Goal: Task Accomplishment & Management: Manage account settings

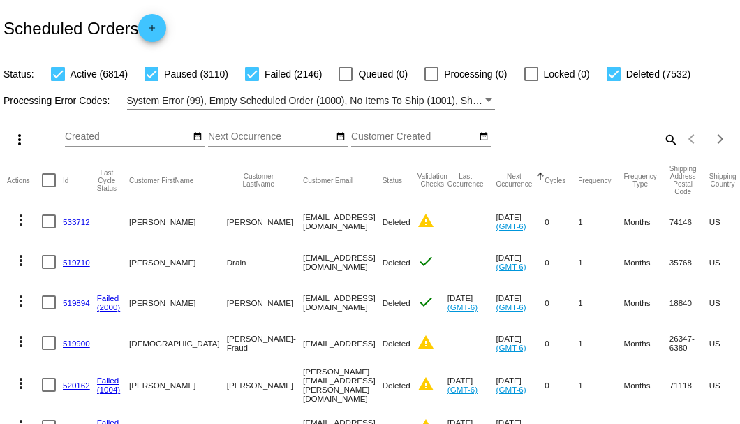
click at [664, 150] on mat-icon "search" at bounding box center [670, 139] width 17 height 22
click at [664, 142] on input "Search" at bounding box center [586, 136] width 184 height 11
paste input "80028"
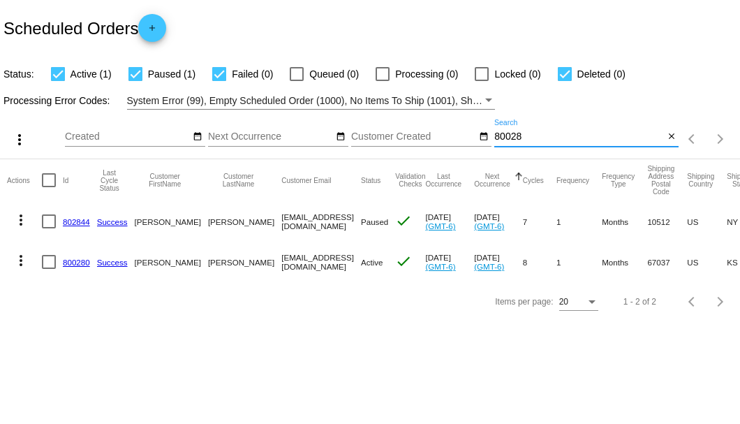
type input "80028"
click at [82, 262] on link "800280" at bounding box center [76, 262] width 27 height 9
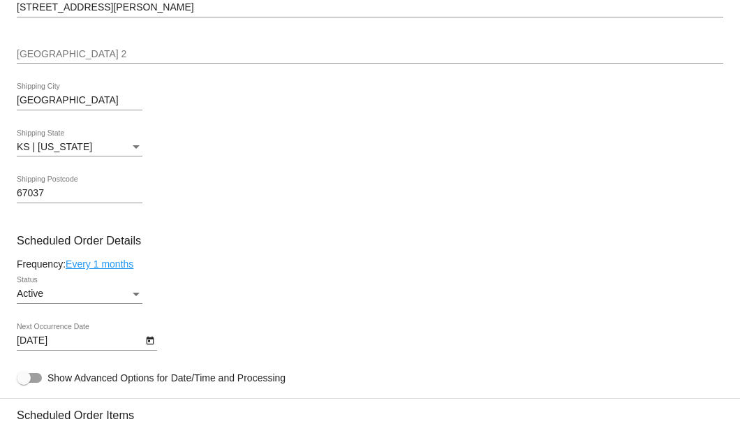
scroll to position [744, 0]
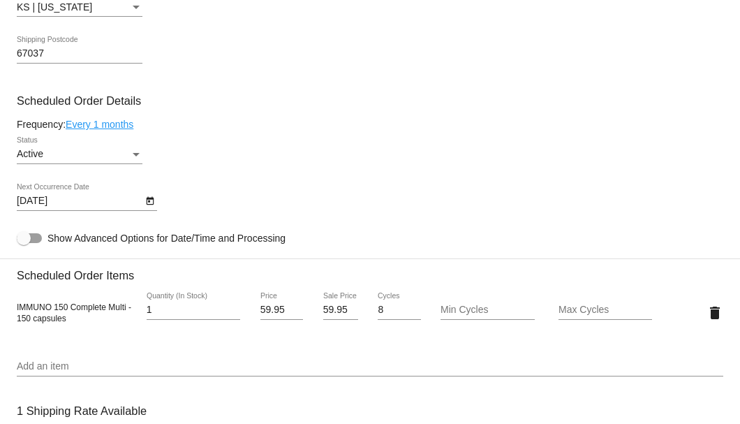
click at [150, 203] on icon "Open calendar" at bounding box center [150, 201] width 10 height 17
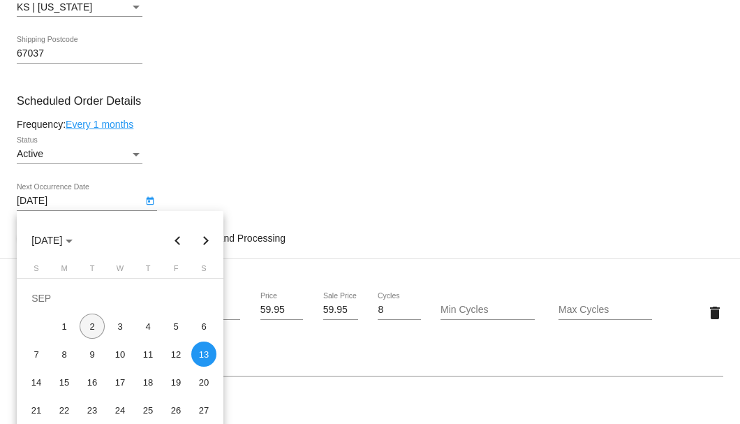
click at [87, 326] on div "2" at bounding box center [92, 325] width 25 height 25
type input "[DATE]"
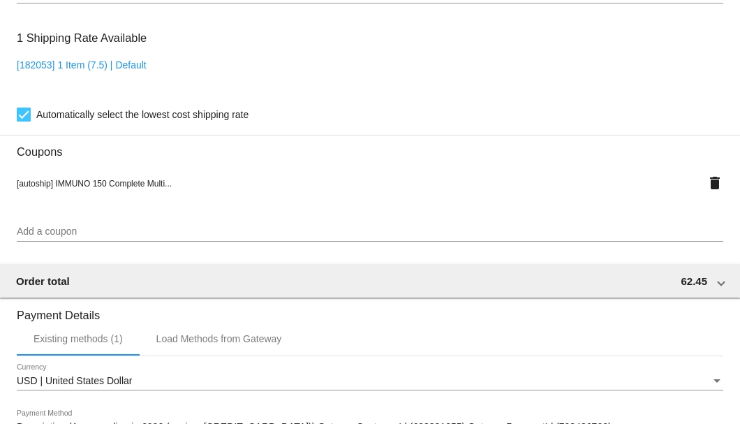
scroll to position [1347, 0]
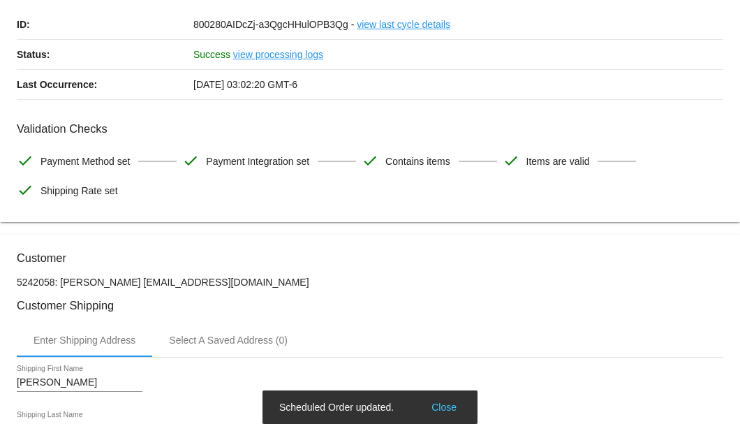
scroll to position [0, 0]
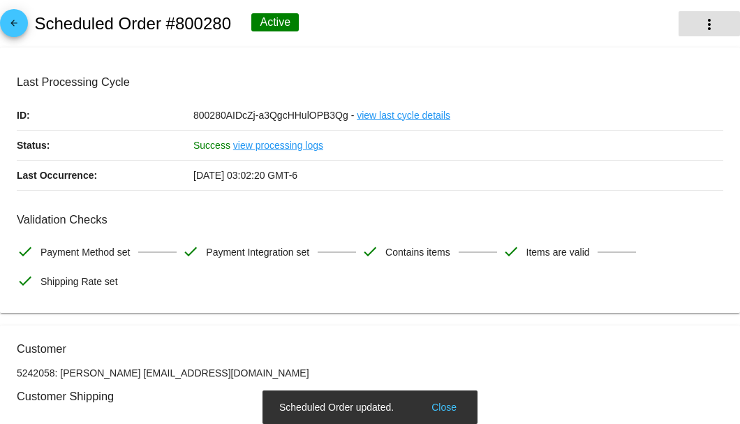
click at [701, 27] on mat-icon "more_vert" at bounding box center [709, 24] width 17 height 17
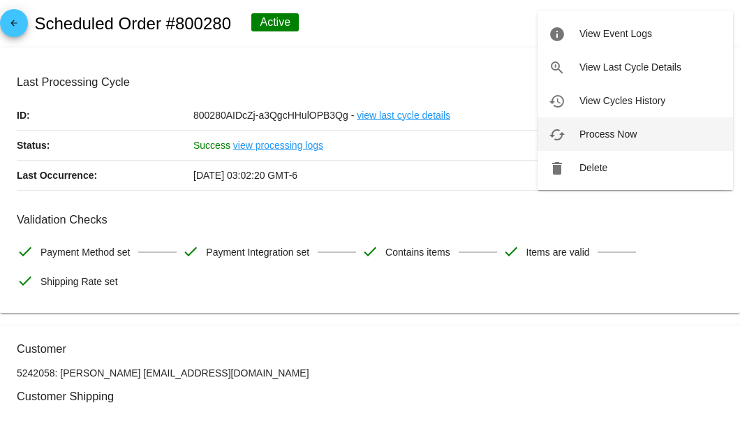
click at [607, 141] on button "cached Process Now" at bounding box center [634, 134] width 195 height 34
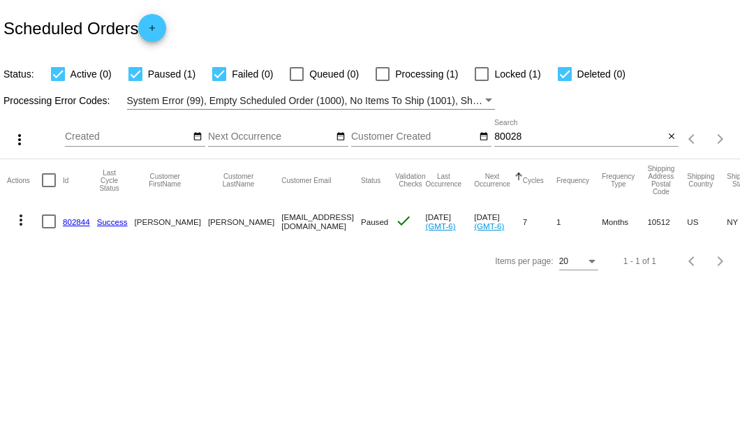
click at [543, 137] on input "80028" at bounding box center [579, 136] width 170 height 11
type input "80028"
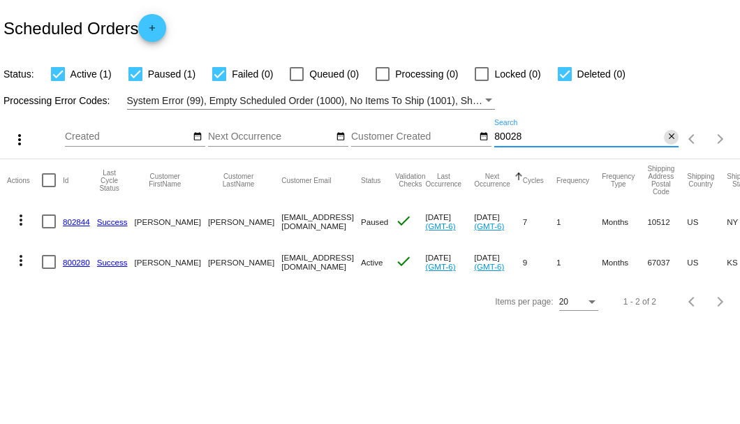
click at [669, 135] on mat-icon "close" at bounding box center [672, 136] width 10 height 11
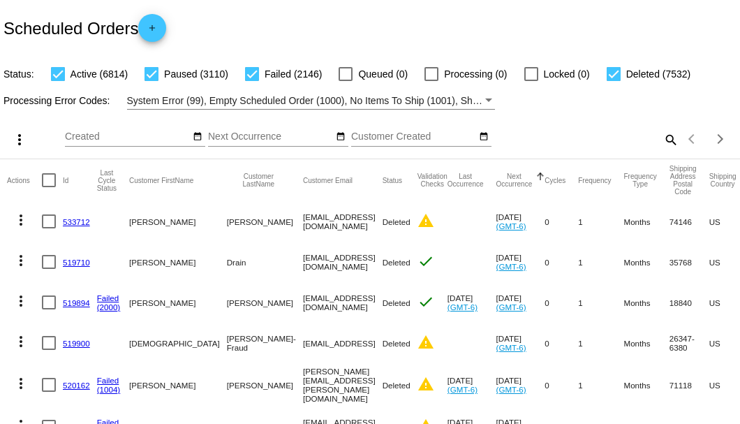
click at [667, 150] on mat-icon "search" at bounding box center [670, 139] width 17 height 22
click at [667, 142] on input "Search" at bounding box center [586, 136] width 184 height 11
paste input "722535"
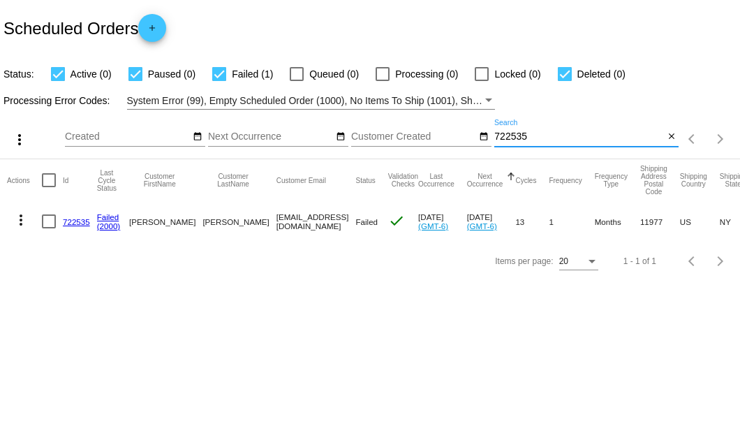
type input "722535"
click at [52, 221] on div at bounding box center [49, 221] width 14 height 14
click at [49, 228] on input "checkbox" at bounding box center [48, 228] width 1 height 1
checkbox input "true"
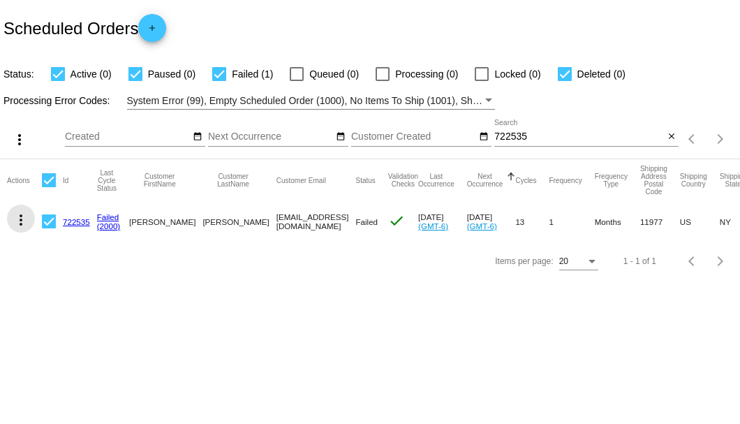
click at [17, 213] on mat-icon "more_vert" at bounding box center [21, 219] width 17 height 17
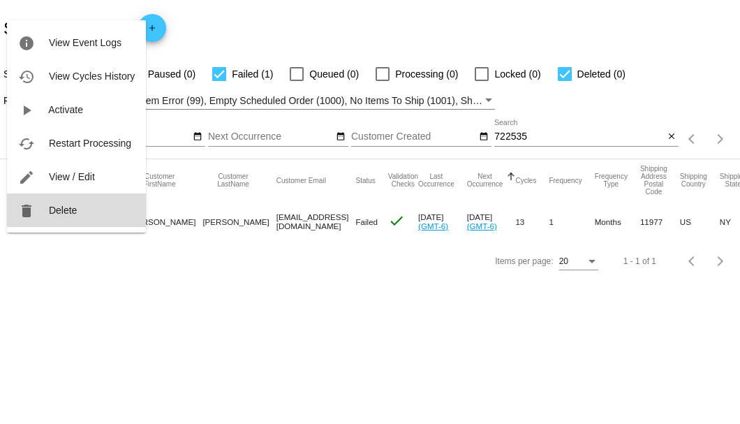
click at [59, 215] on span "Delete" at bounding box center [63, 210] width 28 height 11
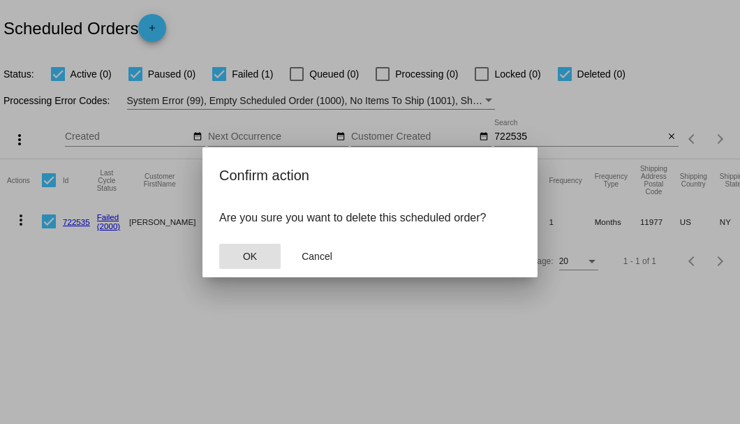
click at [243, 247] on button "OK" at bounding box center [249, 256] width 61 height 25
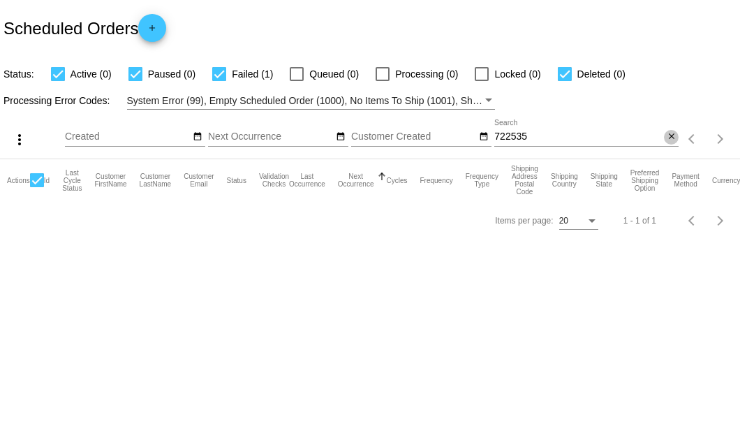
click at [669, 140] on mat-icon "close" at bounding box center [672, 136] width 10 height 11
